Goal: Use online tool/utility: Utilize a website feature to perform a specific function

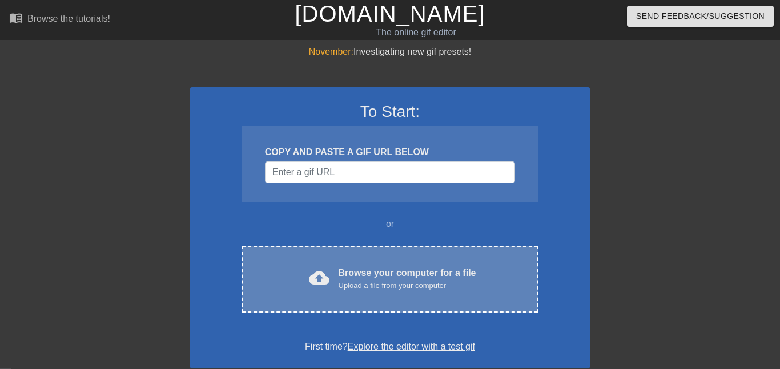
click at [313, 302] on div "cloud_upload Browse your computer for a file Upload a file from your computer C…" at bounding box center [390, 279] width 296 height 67
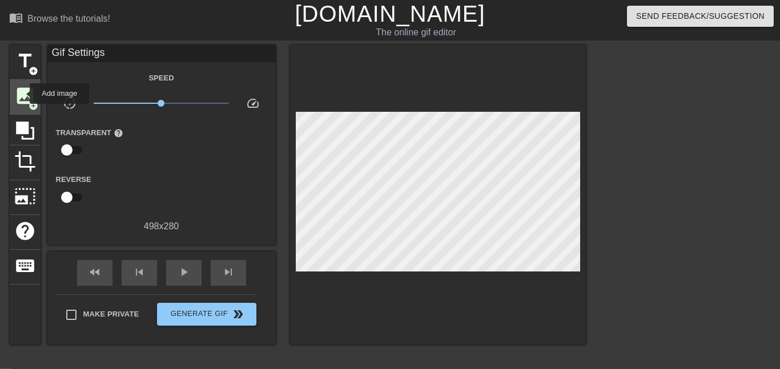
click at [22, 94] on span "image" at bounding box center [25, 96] width 22 height 22
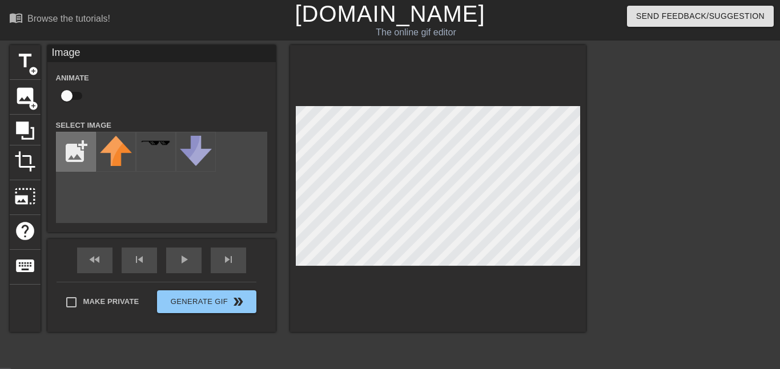
click at [63, 142] on input "file" at bounding box center [76, 151] width 39 height 39
type input "C:\fakepath\[PERSON_NAME]-4EVA-06-09-2025.png"
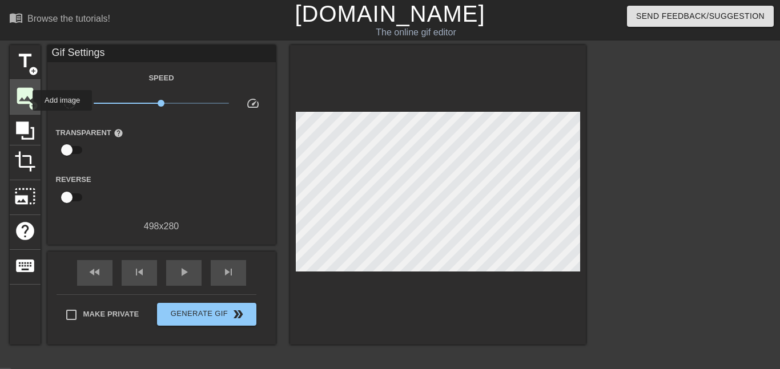
click at [25, 100] on span "image" at bounding box center [25, 96] width 22 height 22
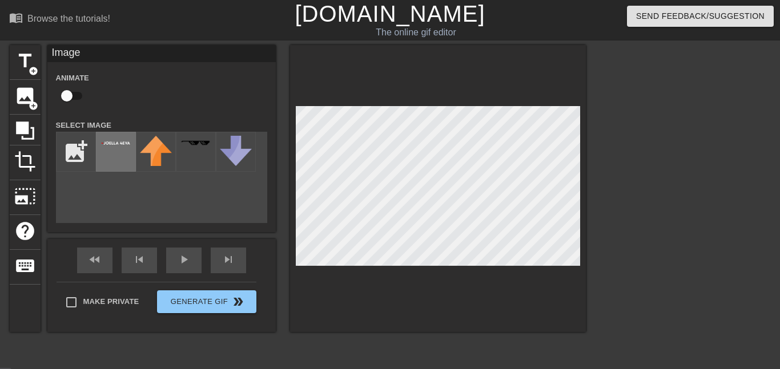
click at [116, 157] on div at bounding box center [116, 152] width 40 height 40
click at [189, 263] on div "play_arrow" at bounding box center [183, 261] width 35 height 26
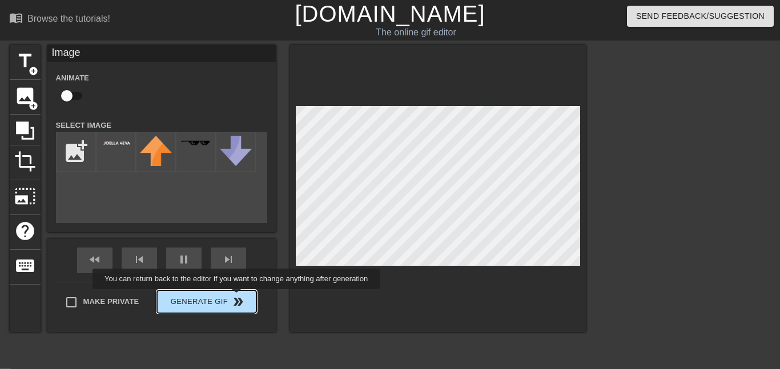
click at [229, 298] on div "Make Private Generate Gif double_arrow" at bounding box center [157, 304] width 200 height 45
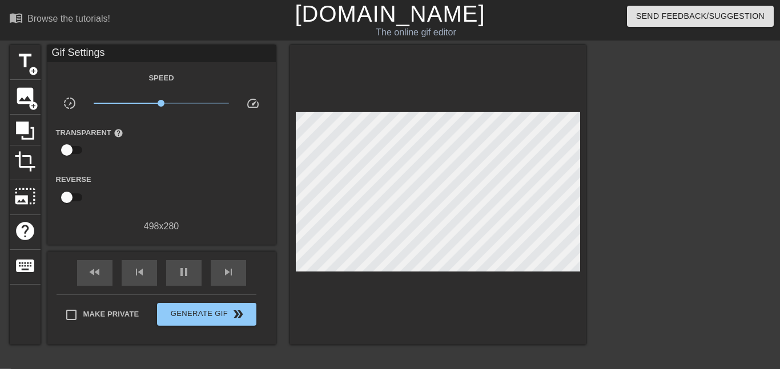
click at [176, 105] on span "x1.00" at bounding box center [161, 103] width 135 height 14
click at [152, 102] on span "x1.68" at bounding box center [161, 103] width 135 height 14
click at [170, 313] on span "Generate Gif double_arrow" at bounding box center [207, 315] width 90 height 14
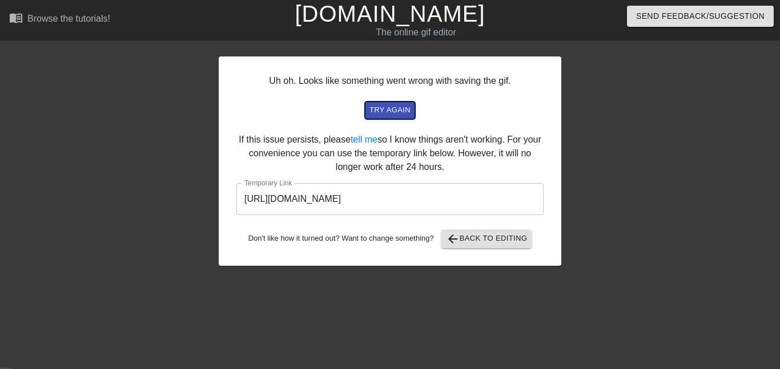
click at [384, 108] on span "try again" at bounding box center [389, 110] width 41 height 13
click at [321, 201] on input "[URL][DOMAIN_NAME]" at bounding box center [389, 199] width 307 height 32
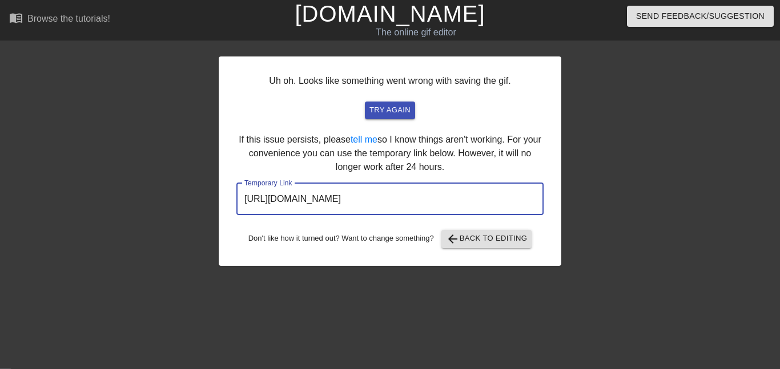
click at [321, 201] on input "[URL][DOMAIN_NAME]" at bounding box center [389, 199] width 307 height 32
click at [466, 235] on span "arrow_back Back to Editing" at bounding box center [487, 239] width 82 height 14
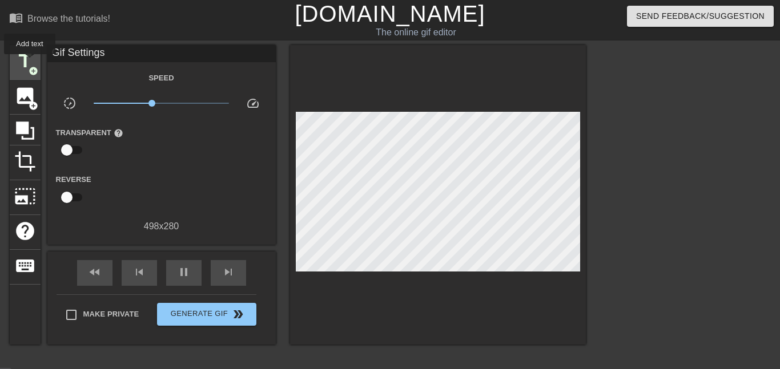
click at [27, 63] on span "title" at bounding box center [25, 61] width 22 height 22
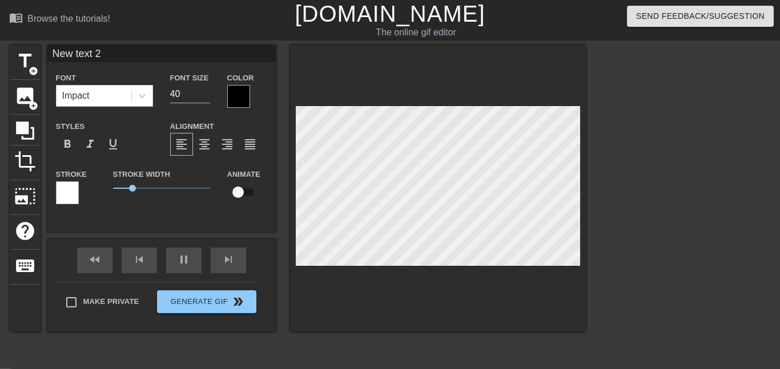
scroll to position [0, 1]
type input "B text 2"
type textarea "BI text 2"
type input "BI text 2"
type textarea "BIS text 2"
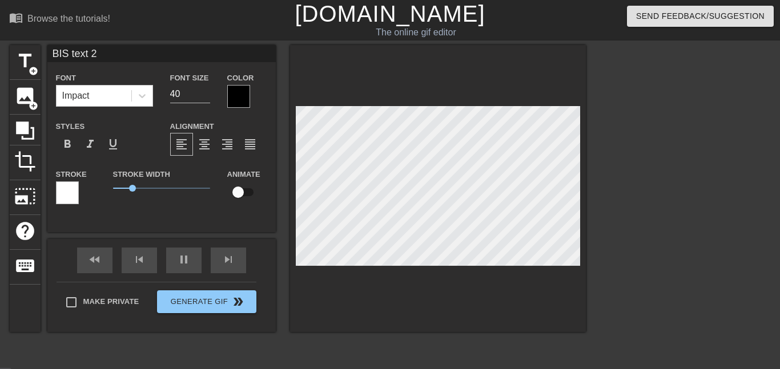
type input "[DEMOGRAPHIC_DATA] text 2"
type textarea "[DEMOGRAPHIC_DATA] text 2"
type input "[DEMOGRAPHIC_DATA] text 2"
type textarea "[DEMOGRAPHIC_DATA] text 2"
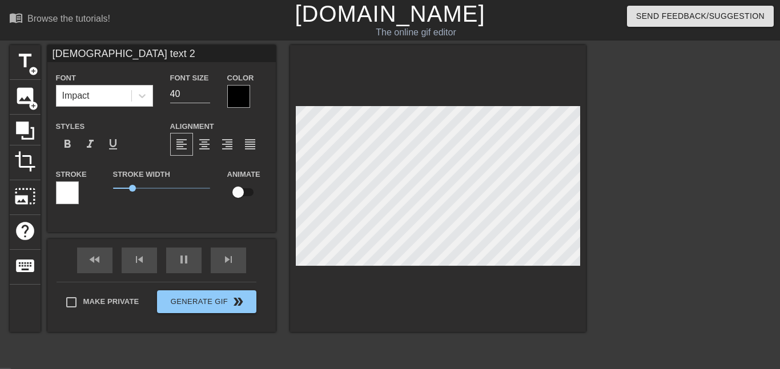
type input "[DEMOGRAPHIC_DATA] text 2"
type textarea "[DEMOGRAPHIC_DATA] text 2"
click at [20, 98] on span "image" at bounding box center [25, 96] width 22 height 22
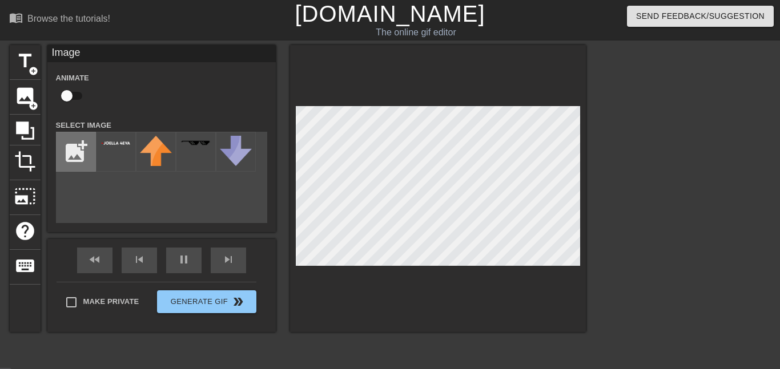
click at [84, 147] on input "file" at bounding box center [76, 151] width 39 height 39
type input "C:\fakepath\BISHU-4EVA-06-09-2025.png"
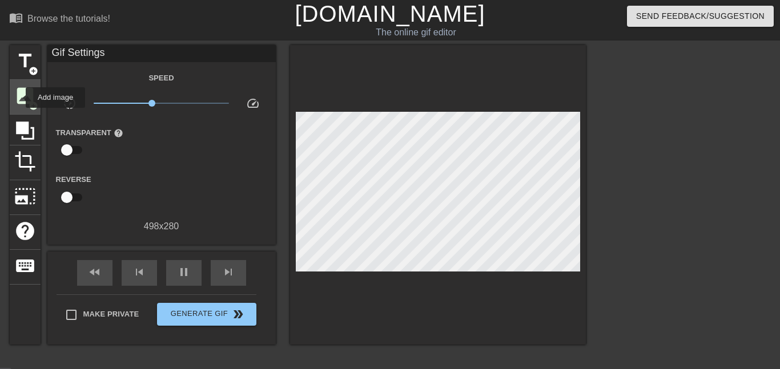
click at [18, 98] on span "image" at bounding box center [25, 96] width 22 height 22
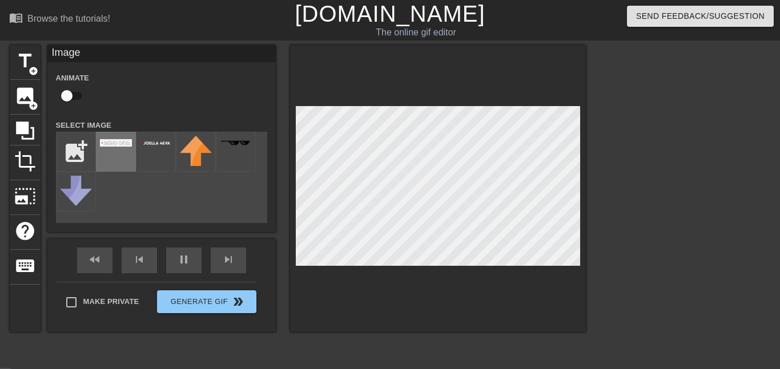
click at [121, 146] on img at bounding box center [116, 142] width 32 height 7
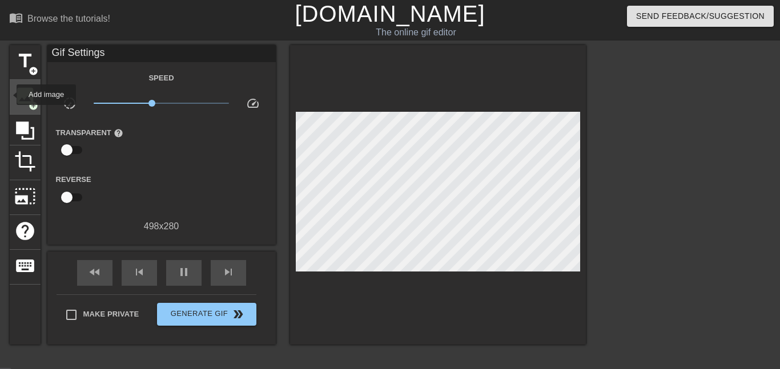
click at [10, 95] on div "image add_circle" at bounding box center [25, 97] width 31 height 35
click at [25, 94] on span "image" at bounding box center [25, 96] width 22 height 22
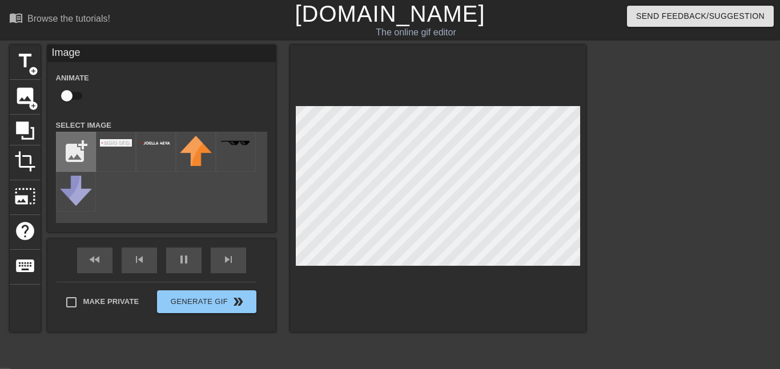
click at [72, 158] on input "file" at bounding box center [76, 151] width 39 height 39
type input "C:\fakepath\BISHU-4EVA-06-09-2025 (1).png"
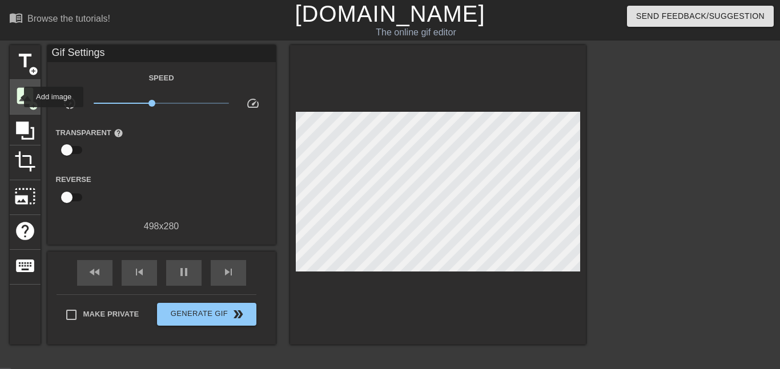
click at [17, 97] on span "image" at bounding box center [25, 96] width 22 height 22
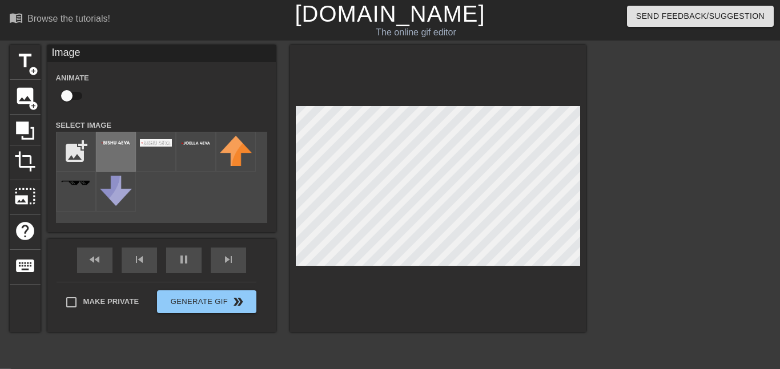
click at [106, 153] on div at bounding box center [116, 152] width 40 height 40
click at [120, 153] on div at bounding box center [116, 152] width 40 height 40
click at [120, 159] on div at bounding box center [116, 152] width 40 height 40
click at [427, 180] on div "title add_circle image add_circle crop photo_size_select_large help keyboard Im…" at bounding box center [298, 188] width 576 height 287
click at [198, 258] on div "fast_rewind skip_previous pause skip_next" at bounding box center [161, 260] width 186 height 43
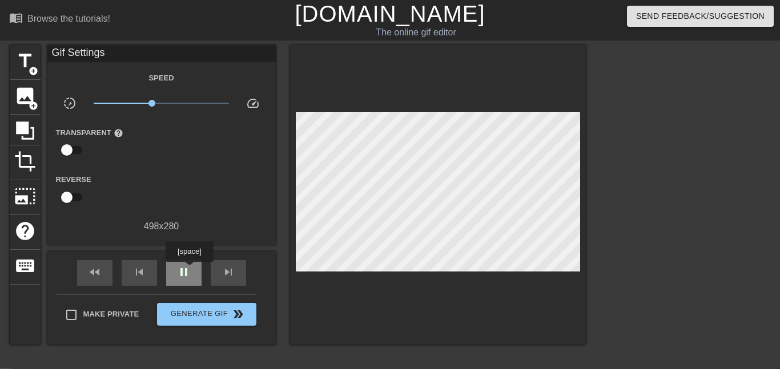
click at [189, 270] on span "pause" at bounding box center [184, 272] width 14 height 14
click at [16, 103] on span "image" at bounding box center [25, 96] width 22 height 22
click at [26, 91] on span "image" at bounding box center [25, 96] width 22 height 22
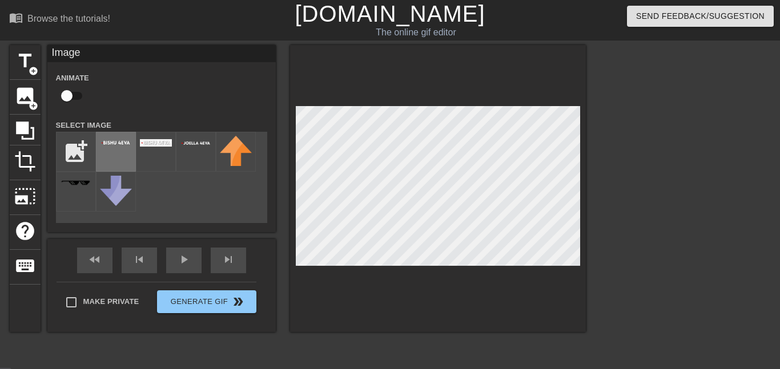
click at [111, 156] on div at bounding box center [116, 152] width 40 height 40
click at [176, 275] on div "fast_rewind skip_previous play_arrow skip_next" at bounding box center [161, 260] width 186 height 43
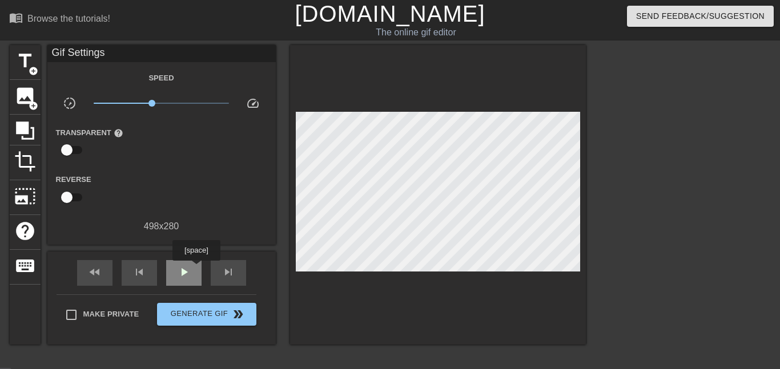
click at [196, 269] on div "play_arrow" at bounding box center [183, 273] width 35 height 26
click at [196, 269] on div "pause" at bounding box center [183, 273] width 35 height 26
click at [134, 103] on span "x0.724" at bounding box center [161, 103] width 135 height 14
click at [195, 277] on div "play_arrow" at bounding box center [183, 273] width 35 height 26
click at [188, 271] on span "pause" at bounding box center [184, 272] width 14 height 14
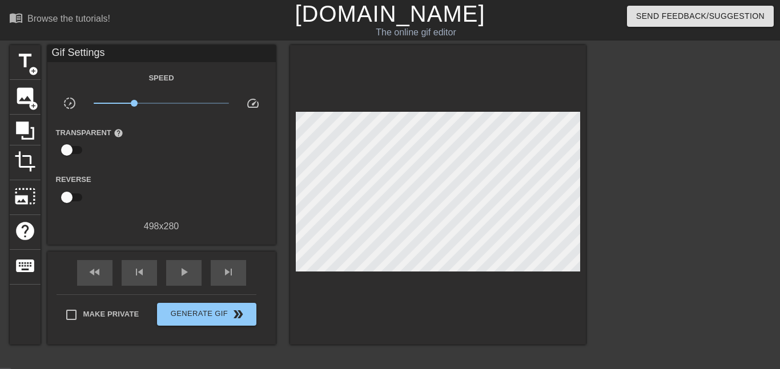
click at [158, 102] on span "x0.398" at bounding box center [161, 103] width 135 height 14
click at [418, 11] on link "[DOMAIN_NAME]" at bounding box center [390, 13] width 190 height 25
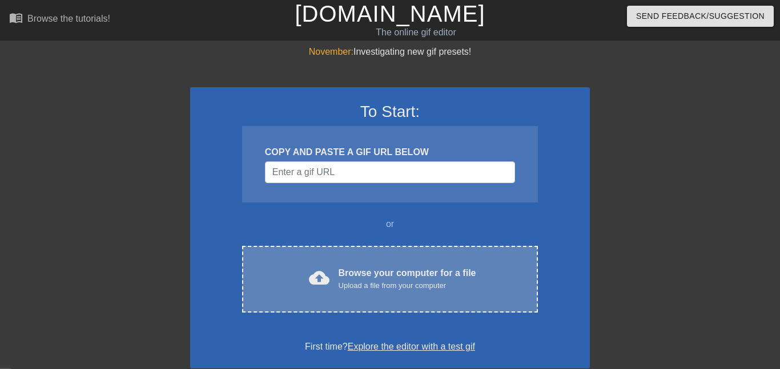
click at [441, 273] on div "Browse your computer for a file Upload a file from your computer" at bounding box center [407, 279] width 138 height 25
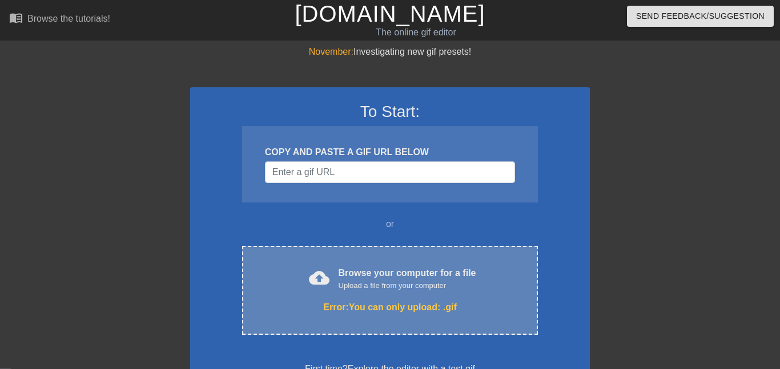
click at [348, 299] on div "cloud_upload Browse your computer for a file Upload a file from your computer E…" at bounding box center [390, 290] width 296 height 89
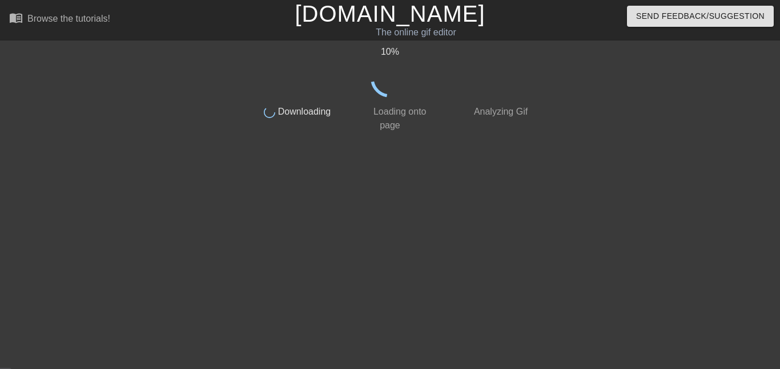
scroll to position [23, 0]
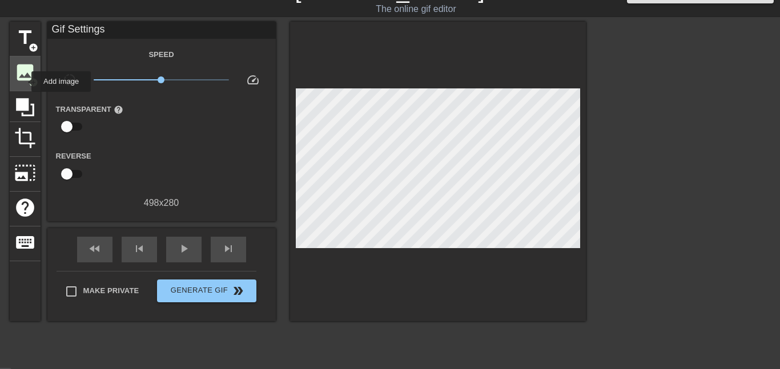
click at [24, 82] on span "image" at bounding box center [25, 73] width 22 height 22
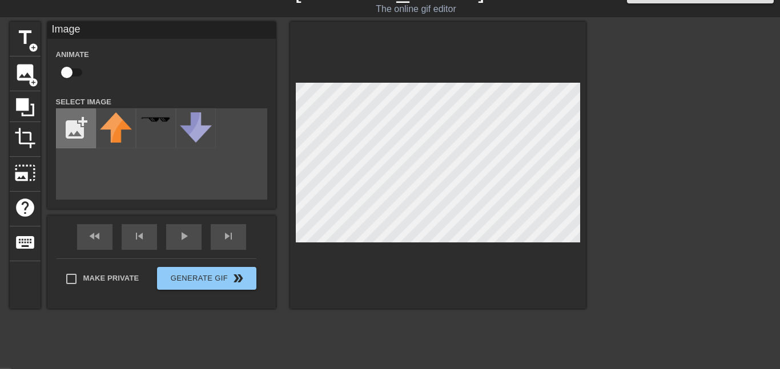
click at [84, 132] on input "file" at bounding box center [76, 128] width 39 height 39
type input "C:\fakepath\BISHU-4EVA-06-09-2025 (1).png"
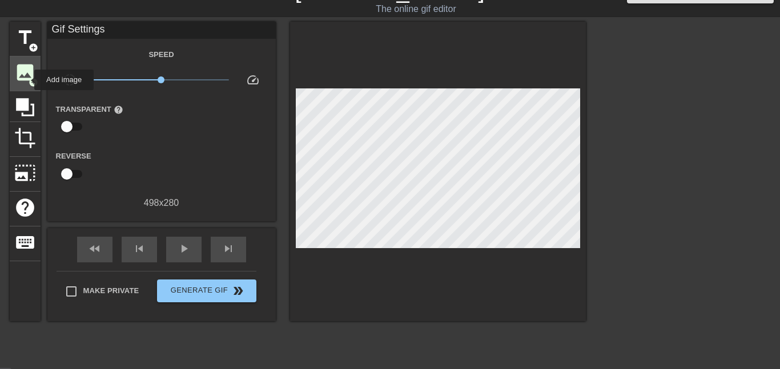
click at [27, 80] on span "image" at bounding box center [25, 73] width 22 height 22
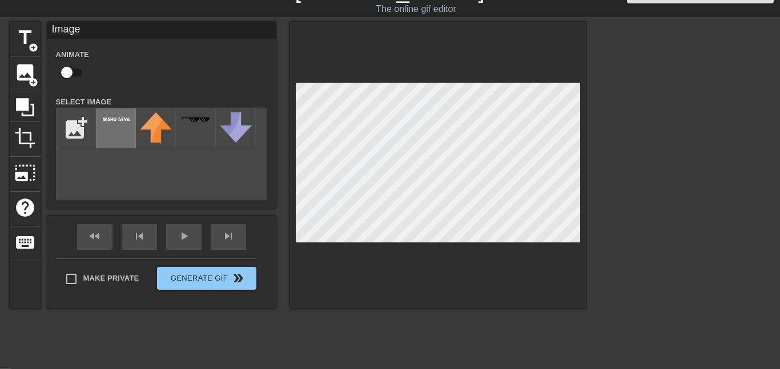
click at [113, 133] on div at bounding box center [116, 128] width 40 height 40
click at [65, 72] on input "checkbox" at bounding box center [66, 73] width 65 height 22
checkbox input "true"
click at [143, 131] on img at bounding box center [156, 127] width 32 height 30
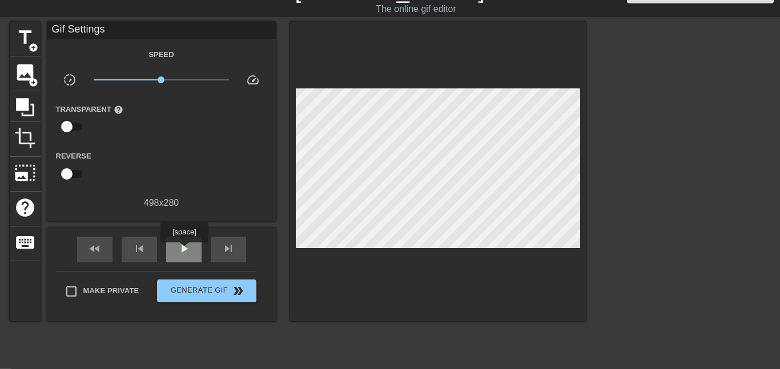
click at [186, 252] on span "play_arrow" at bounding box center [184, 249] width 14 height 14
click at [32, 82] on span "add_circle" at bounding box center [34, 83] width 10 height 10
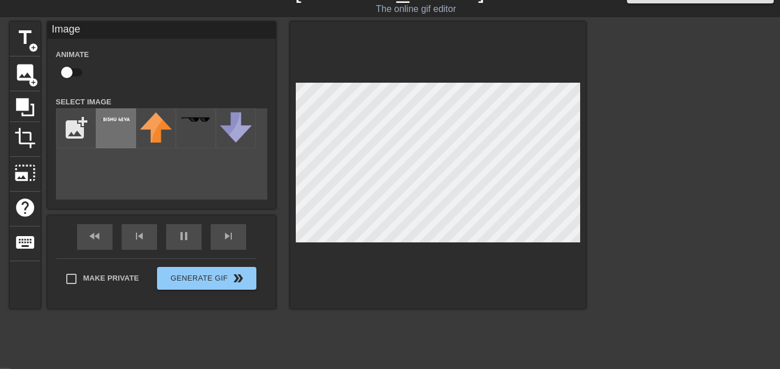
click at [113, 120] on img at bounding box center [116, 119] width 32 height 7
click at [71, 71] on input "checkbox" at bounding box center [66, 73] width 65 height 22
click at [66, 69] on input "checkbox" at bounding box center [77, 73] width 65 height 22
checkbox input "false"
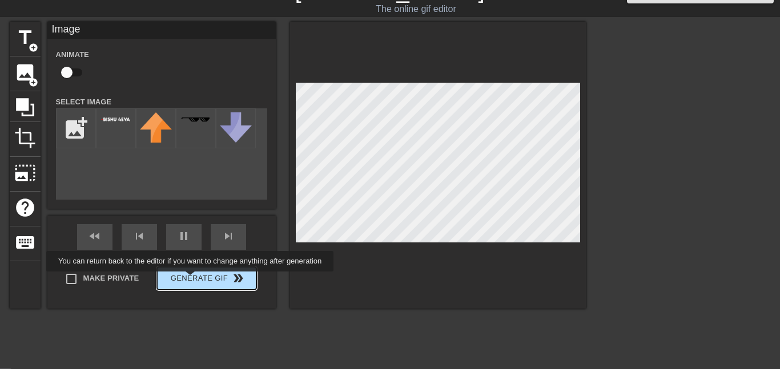
click at [187, 280] on button "Generate Gif double_arrow" at bounding box center [206, 278] width 99 height 23
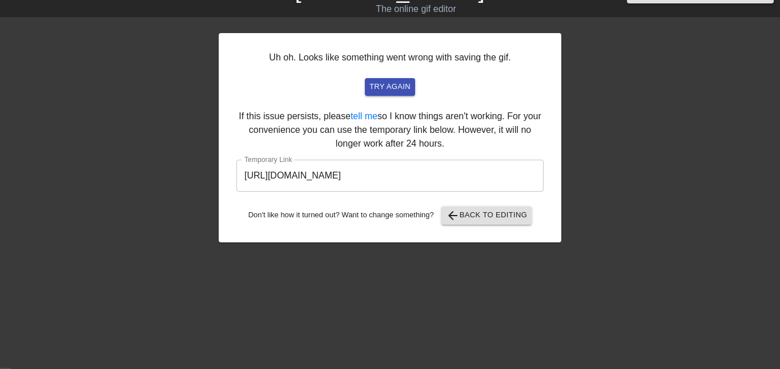
click at [308, 181] on input "https://www.gifntext.com/temp_generations/x8yNoX5w.gif" at bounding box center [389, 176] width 307 height 32
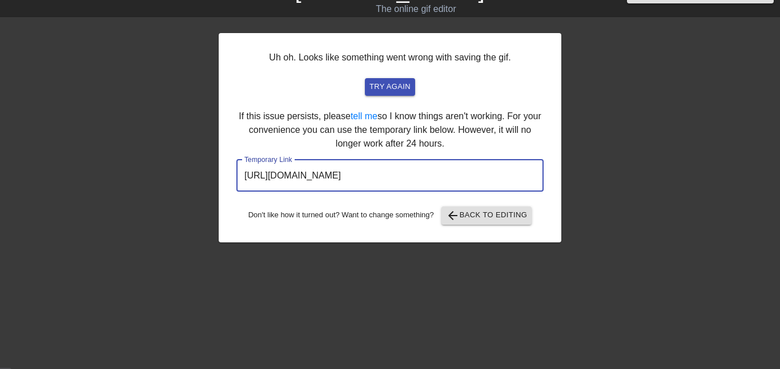
click at [308, 181] on input "https://www.gifntext.com/temp_generations/x8yNoX5w.gif" at bounding box center [389, 176] width 307 height 32
